Goal: Entertainment & Leisure: Consume media (video, audio)

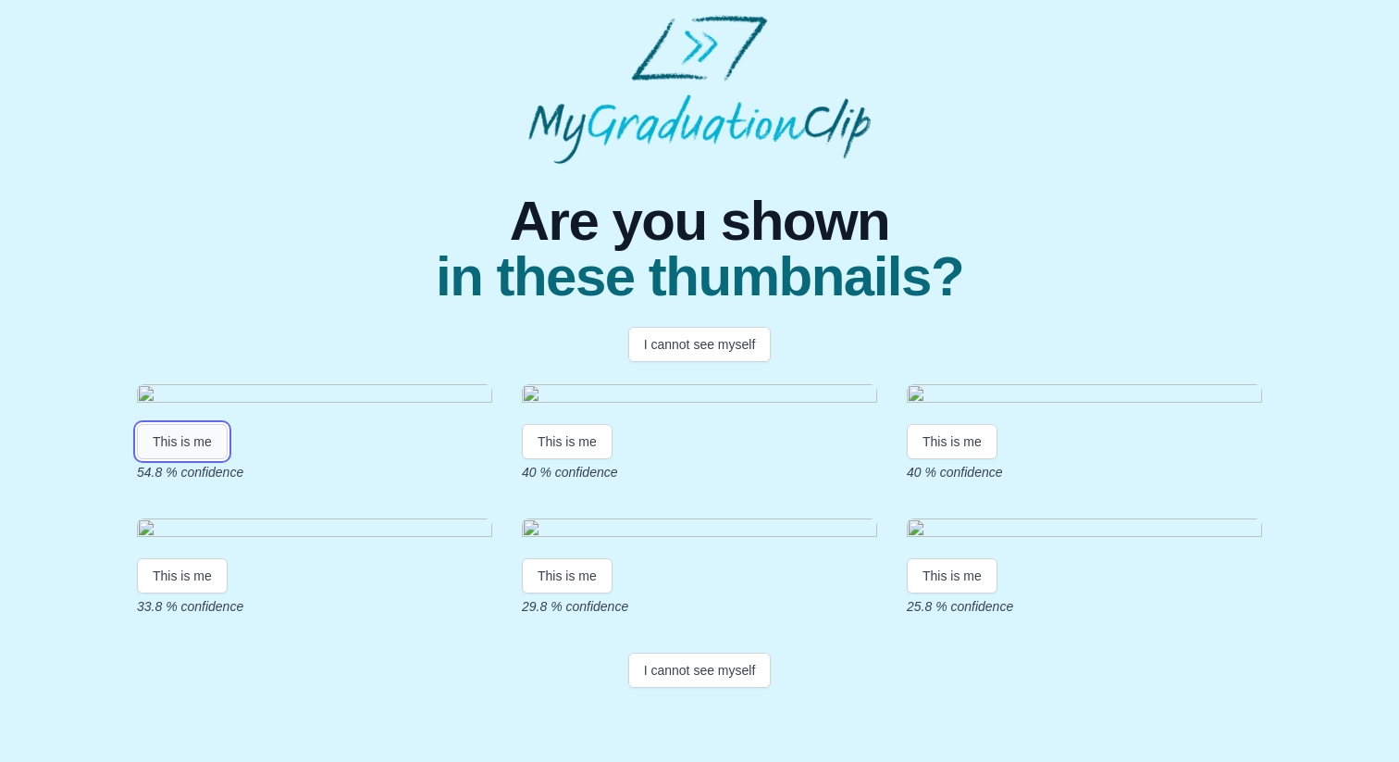
click at [184, 459] on button "This is me" at bounding box center [182, 441] width 91 height 35
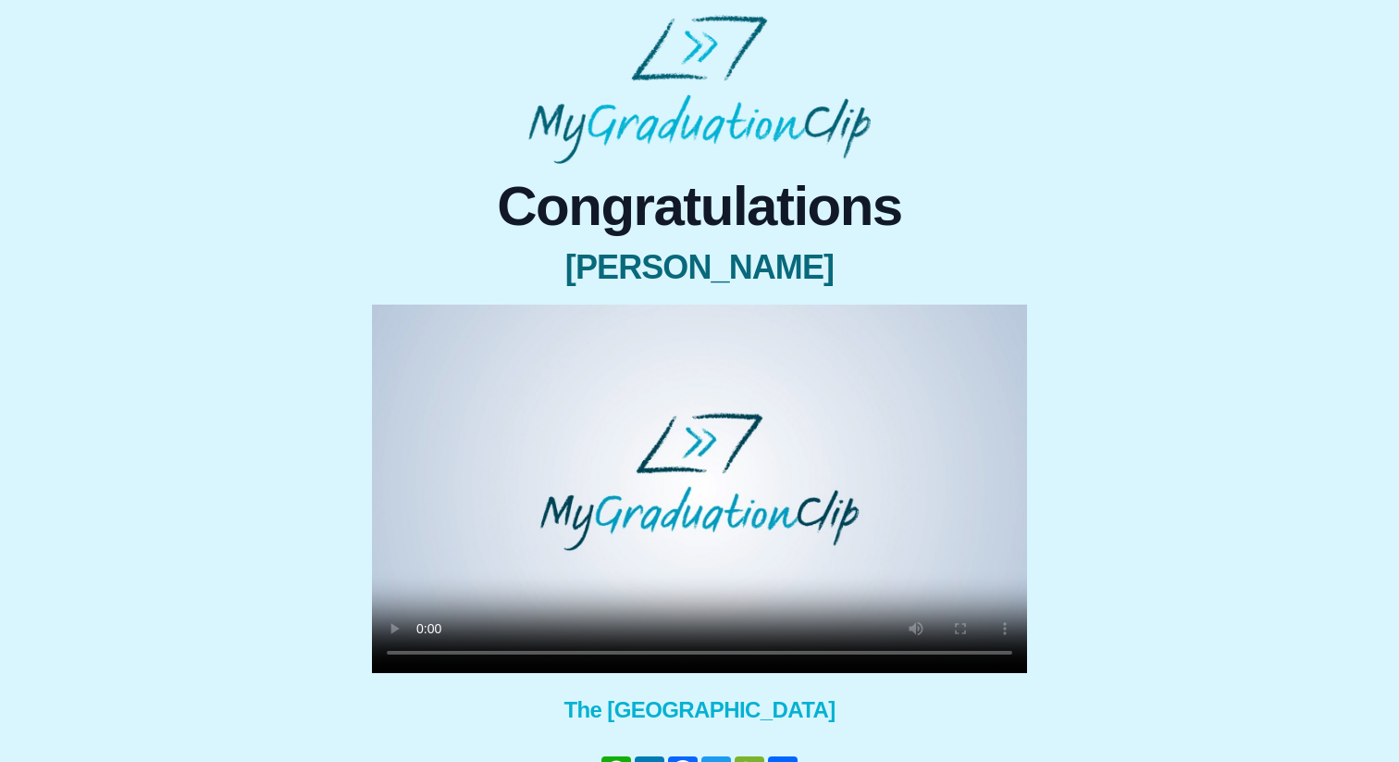
click at [753, 129] on img at bounding box center [699, 89] width 342 height 149
click at [712, 217] on span "Congratulations" at bounding box center [699, 207] width 655 height 56
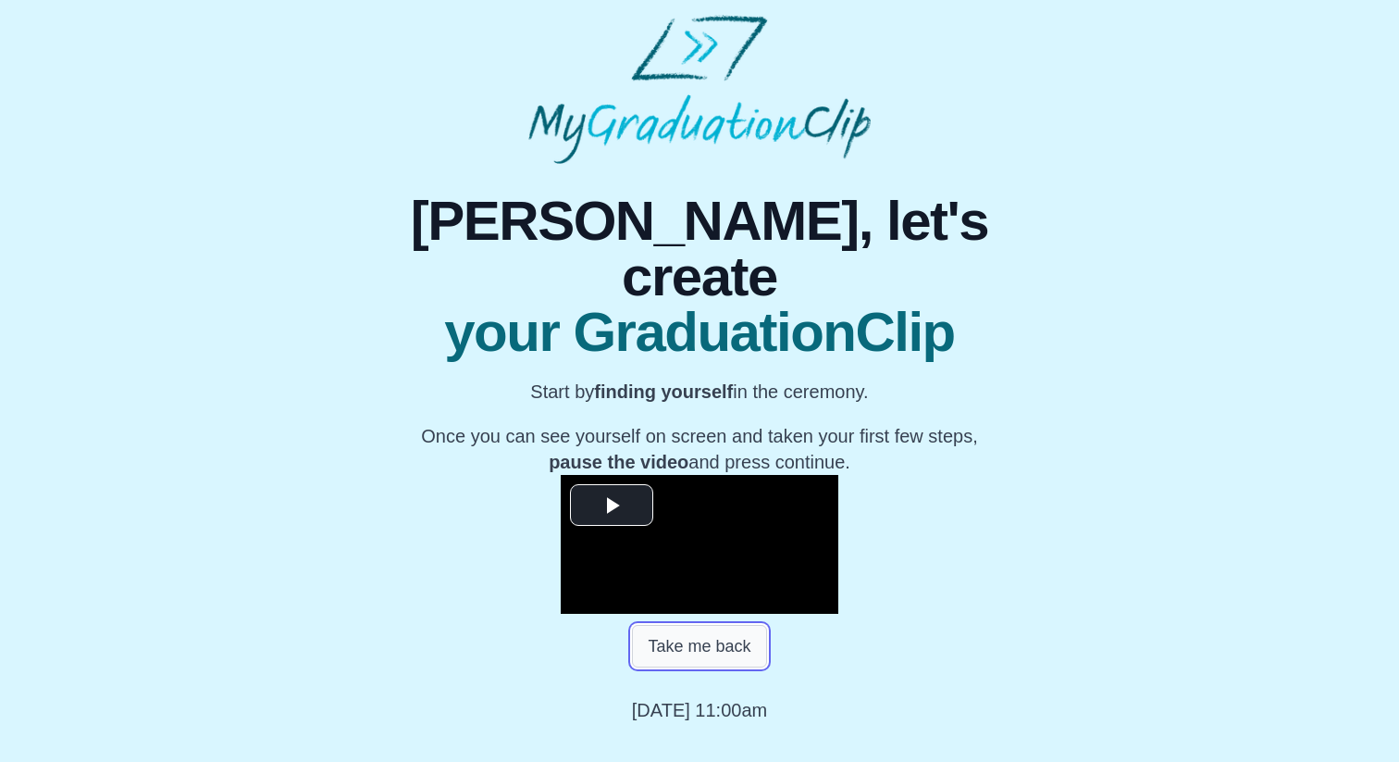
click at [736, 625] on button "Take me back" at bounding box center [699, 646] width 134 height 43
click at [612, 504] on span "Video Player" at bounding box center [612, 504] width 0 height 0
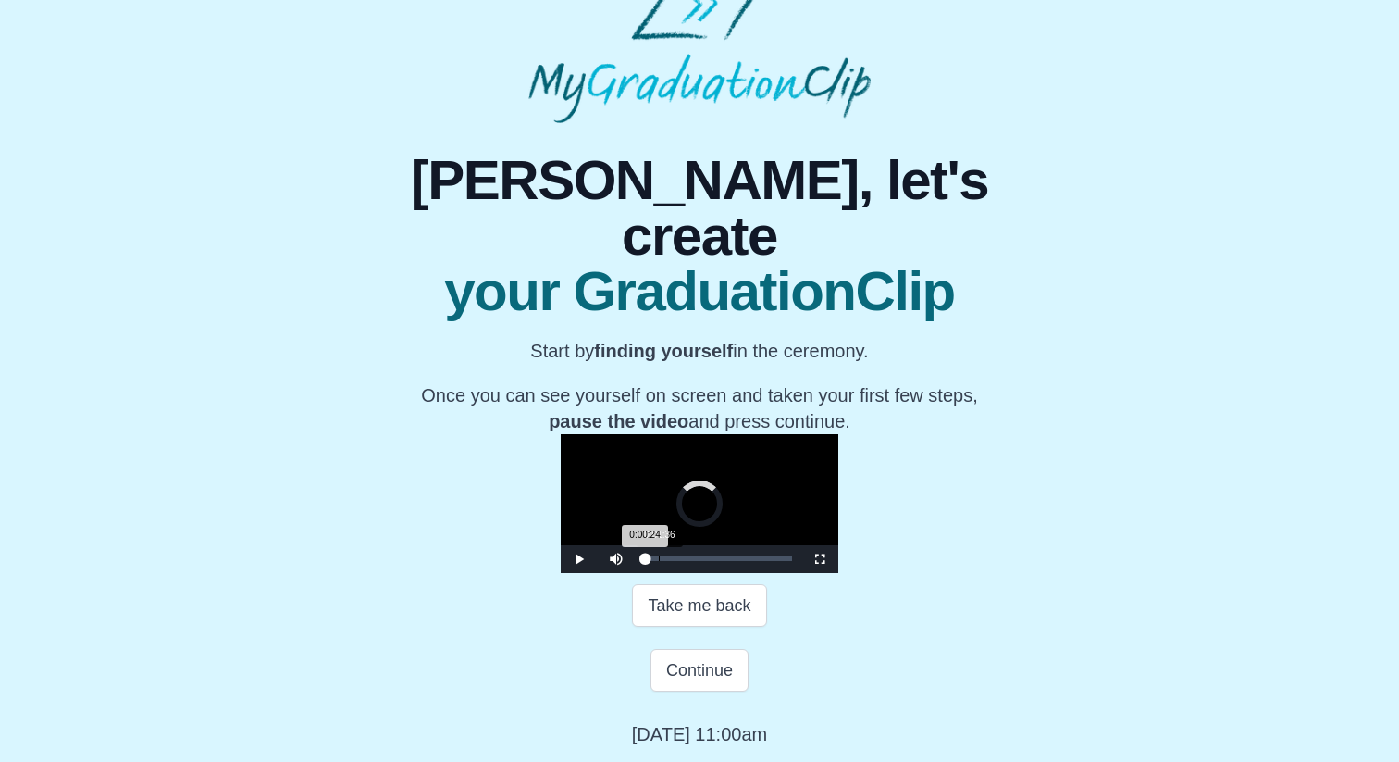
drag, startPoint x: 433, startPoint y: 622, endPoint x: 448, endPoint y: 621, distance: 14.8
click at [644, 561] on div "Loaded : 0% 0:01:36 0:00:24 Progress : 0%" at bounding box center [718, 558] width 148 height 5
click at [689, 561] on div "0:04:56" at bounding box center [689, 558] width 1 height 5
click at [712, 558] on div "0:07:21" at bounding box center [712, 558] width 1 height 5
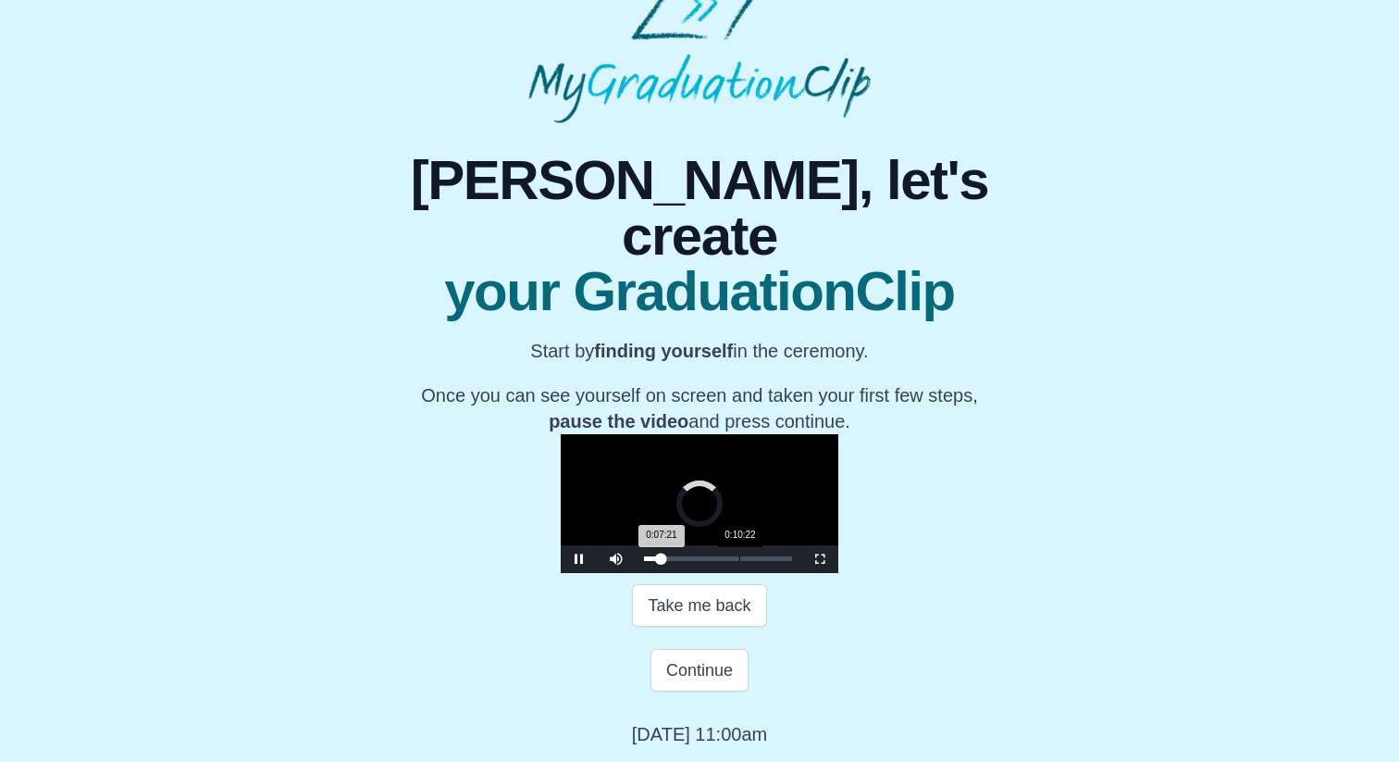
click at [644, 558] on div "Loaded : 0% 0:10:22 0:07:21 Progress : 0%" at bounding box center [718, 558] width 148 height 5
click at [644, 557] on div "0:10:34 Progress : 0%" at bounding box center [656, 558] width 25 height 5
click at [644, 558] on div "0:06:50 Progress : 0%" at bounding box center [652, 558] width 17 height 5
click at [635, 559] on div "Loaded : 0% 0:00:00 0:02:00 Progress : 0%" at bounding box center [718, 559] width 167 height 28
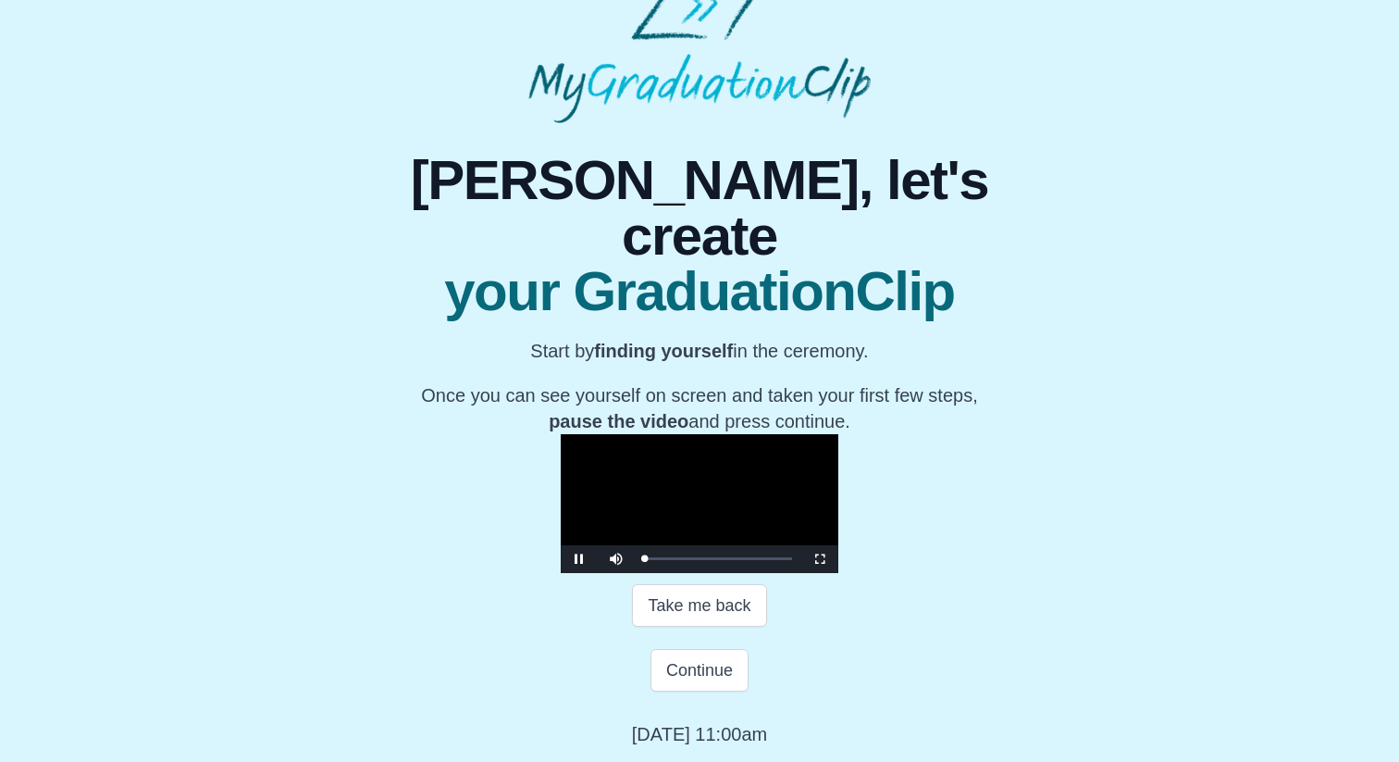
click at [564, 489] on video "Video Player" at bounding box center [700, 503] width 278 height 139
click at [588, 434] on video "Video Player" at bounding box center [700, 503] width 278 height 139
drag, startPoint x: 432, startPoint y: 557, endPoint x: 480, endPoint y: 557, distance: 48.1
click at [644, 557] on div "Loaded : 0% 0:04:56 0:00:18 Progress : 0%" at bounding box center [718, 558] width 148 height 5
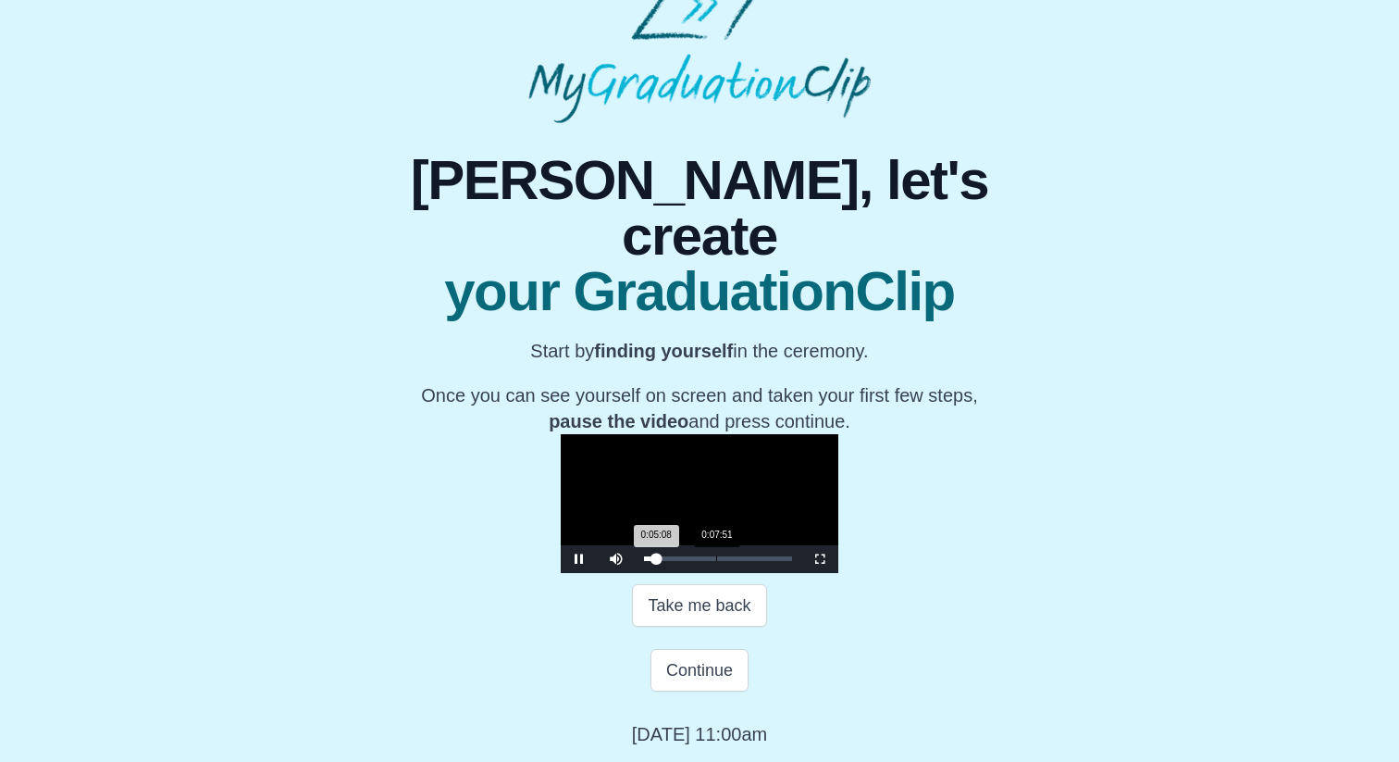
click at [716, 559] on div "0:07:51" at bounding box center [716, 558] width 1 height 5
drag, startPoint x: 507, startPoint y: 559, endPoint x: 552, endPoint y: 560, distance: 45.4
click at [644, 560] on div "Loaded : 0% 0:12:47 0:08:03 Progress : 0%" at bounding box center [718, 558] width 148 height 5
click at [635, 562] on div "Loaded : 0% 0:14:48 0:12:59 Progress : 0%" at bounding box center [718, 559] width 167 height 28
click at [870, 558] on div "0:24:34" at bounding box center [870, 558] width 1 height 5
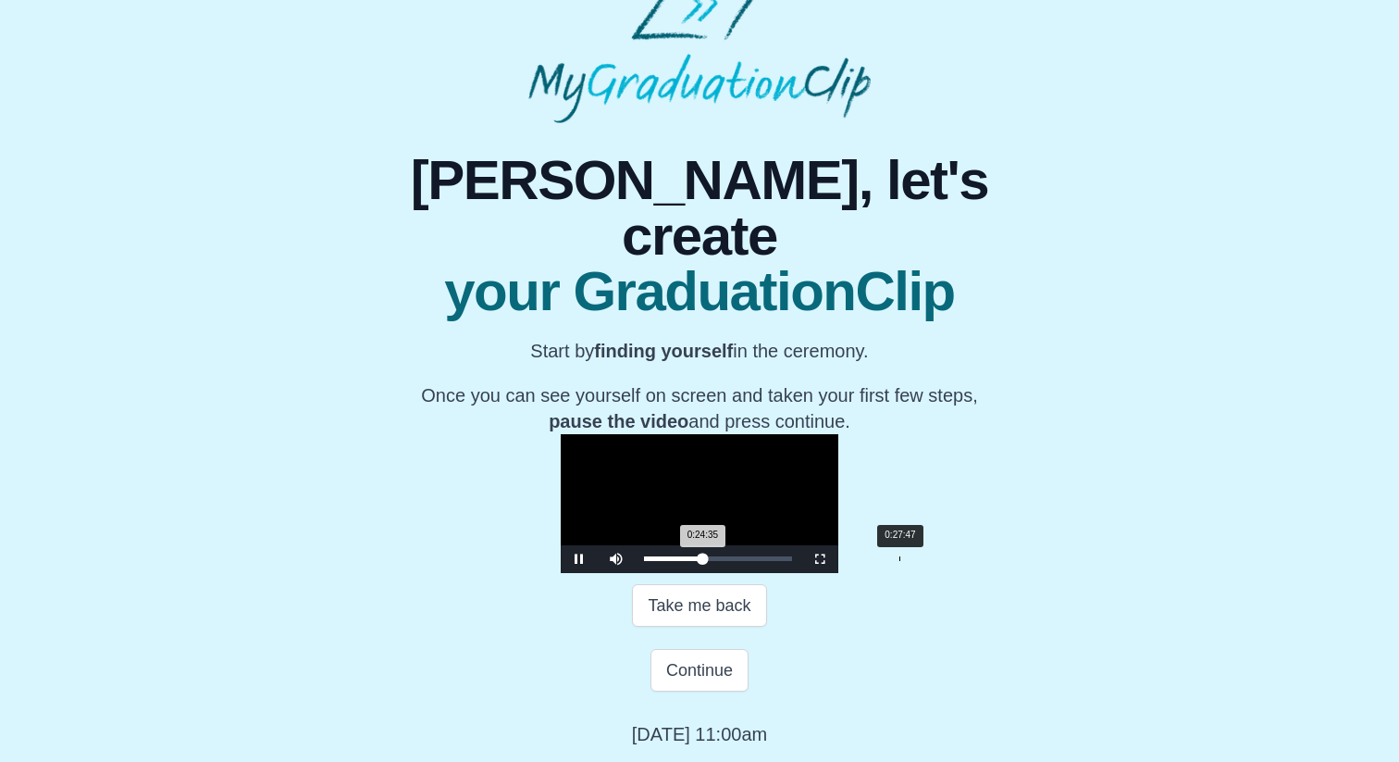
click at [689, 557] on div "Loaded : 0% 0:27:47 0:24:35 Progress : 0%" at bounding box center [718, 558] width 148 height 5
click at [920, 559] on div "0:30:00" at bounding box center [920, 558] width 1 height 5
click at [936, 558] on div "0:31:43" at bounding box center [936, 558] width 1 height 5
click at [750, 561] on div "Loaded : 0% 0:34:26 0:31:45 Progress : 0%" at bounding box center [718, 559] width 167 height 28
click at [726, 558] on div "0:34:28 Progress : 0%" at bounding box center [685, 558] width 82 height 5
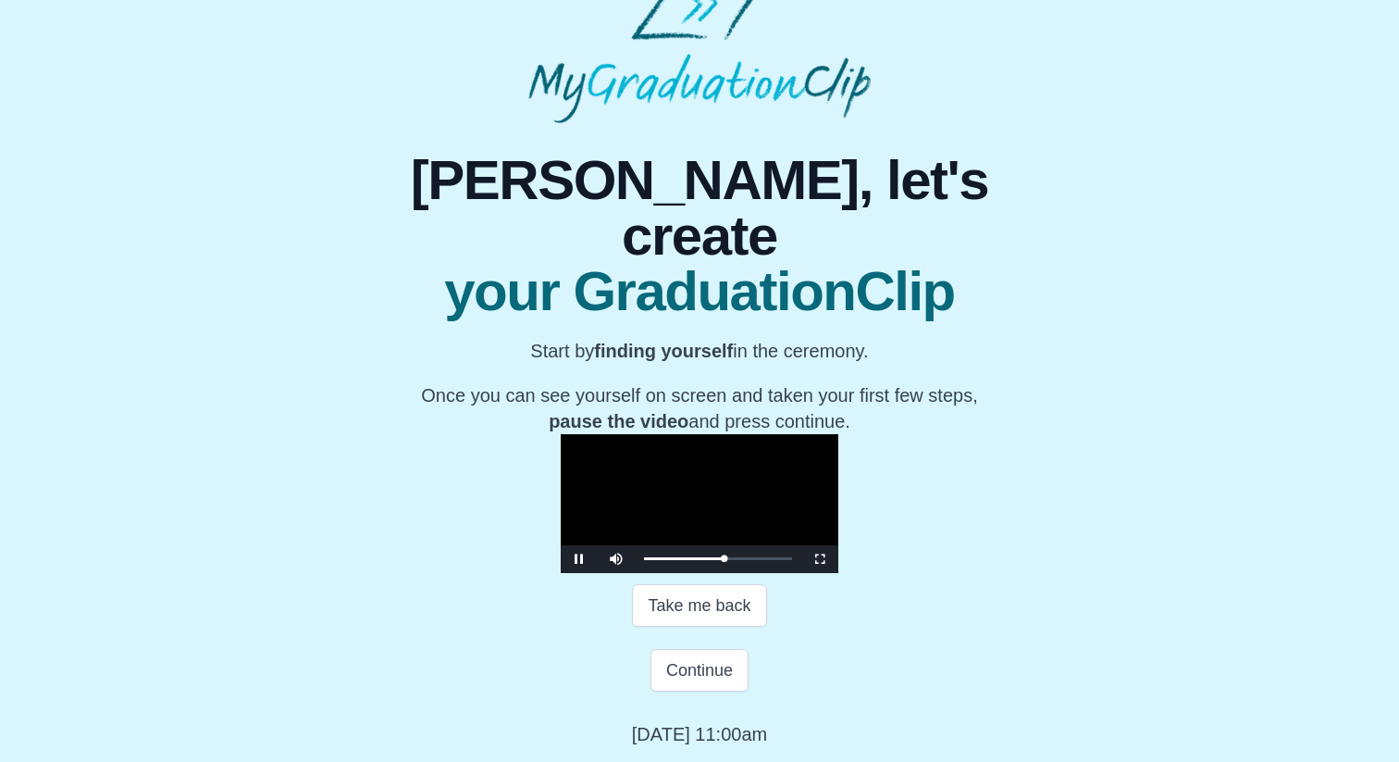
click at [772, 458] on video "Video Player" at bounding box center [700, 503] width 278 height 139
click at [758, 441] on video "Video Player" at bounding box center [700, 503] width 278 height 139
click at [800, 564] on div "Loaded : 0% 0:39:58 0:33:34 Progress : 0%" at bounding box center [718, 559] width 167 height 28
click at [1102, 559] on div "0:49:50" at bounding box center [1102, 558] width 1 height 5
click at [801, 561] on div "Loaded : 0% 0:55:47 0:49:50 Progress : 0%" at bounding box center [718, 559] width 167 height 28
